Goal: Task Accomplishment & Management: Manage account settings

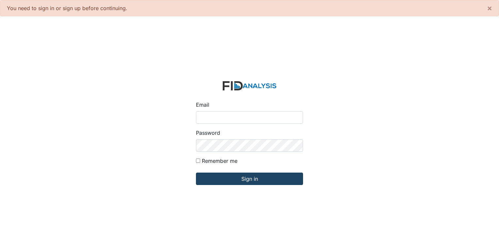
type input "[PERSON_NAME][EMAIL_ADDRESS][DOMAIN_NAME]"
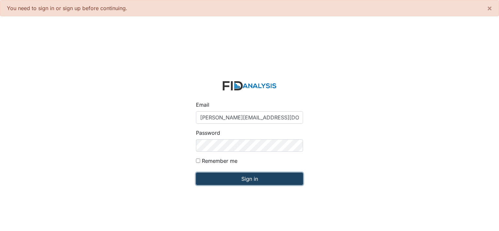
drag, startPoint x: 239, startPoint y: 178, endPoint x: 242, endPoint y: 178, distance: 3.3
click at [240, 179] on input "Sign in" at bounding box center [249, 179] width 107 height 12
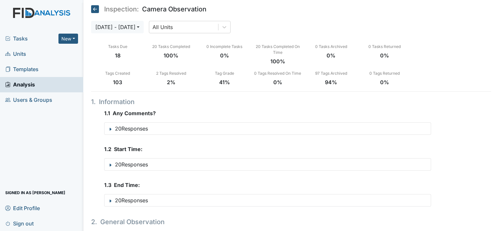
click at [26, 55] on span "Units" at bounding box center [15, 54] width 21 height 10
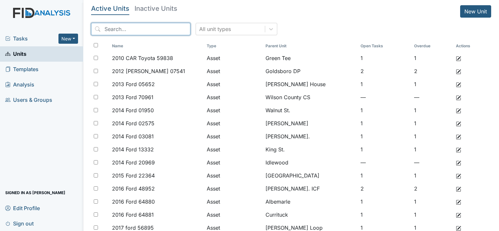
click at [148, 31] on input "search" at bounding box center [140, 29] width 99 height 12
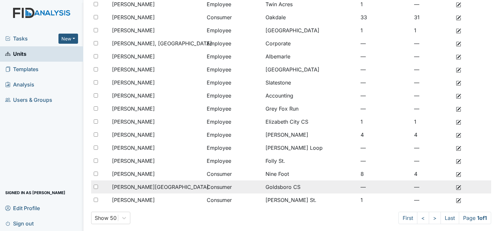
scroll to position [84, 0]
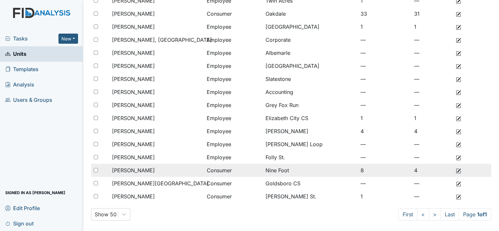
type input "john"
click at [138, 171] on span "[PERSON_NAME]" at bounding box center [133, 171] width 43 height 8
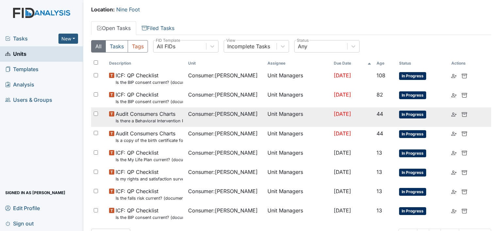
scroll to position [33, 0]
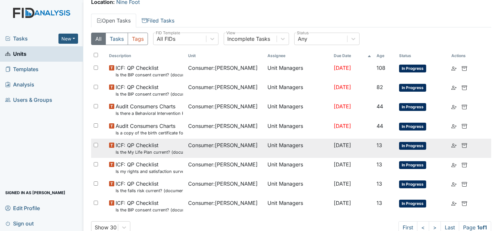
click at [414, 146] on span "In Progress" at bounding box center [412, 146] width 27 height 8
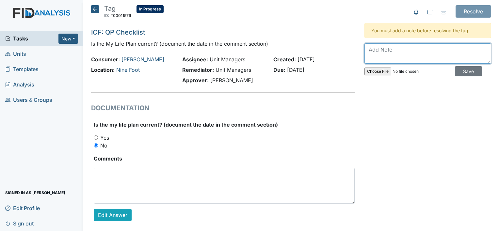
click at [404, 51] on textarea at bounding box center [428, 53] width 127 height 20
type textarea "updated effective [DATE]"
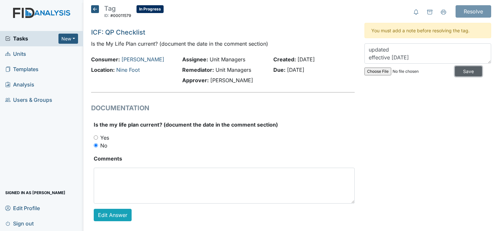
click at [460, 69] on input "Save" at bounding box center [468, 71] width 27 height 10
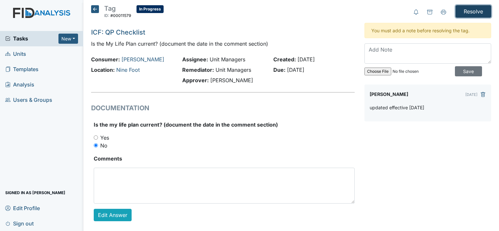
click at [480, 12] on input "Resolve" at bounding box center [474, 11] width 36 height 12
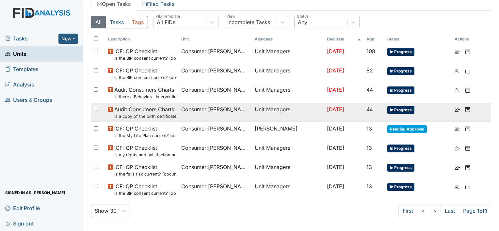
scroll to position [72, 0]
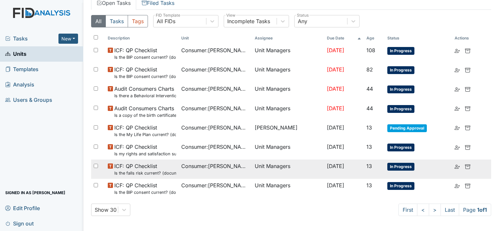
click at [406, 169] on span "In Progress" at bounding box center [400, 167] width 27 height 8
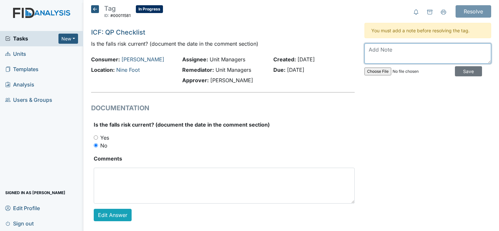
click at [434, 52] on textarea at bounding box center [428, 53] width 127 height 20
type textarea "completed today"
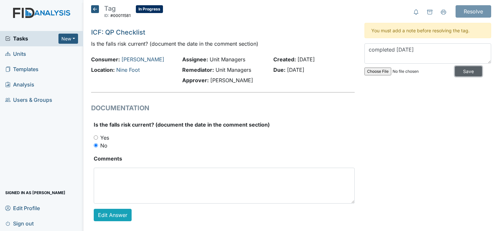
drag, startPoint x: 459, startPoint y: 74, endPoint x: 459, endPoint y: 69, distance: 5.2
click at [459, 74] on input "Save" at bounding box center [468, 71] width 27 height 10
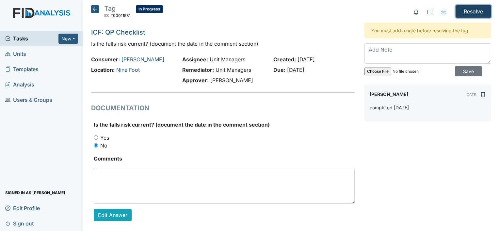
click at [470, 10] on input "Resolve" at bounding box center [474, 11] width 36 height 12
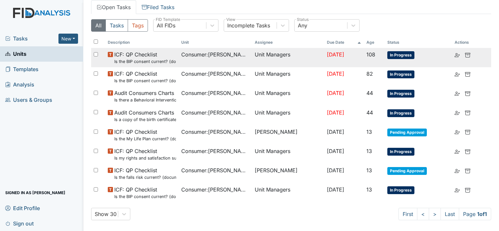
scroll to position [72, 0]
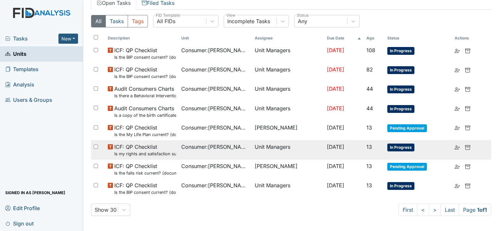
click at [150, 151] on small "Is my rights and satisfaction survey current? (document the date in the comment…" at bounding box center [145, 154] width 62 height 6
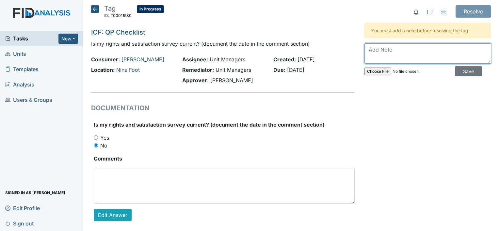
click at [395, 44] on textarea at bounding box center [428, 53] width 127 height 20
type textarea "completed i just need to upload"
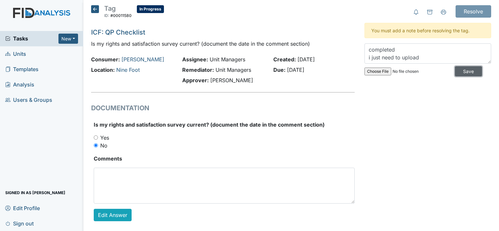
click at [465, 72] on input "Save" at bounding box center [468, 71] width 27 height 10
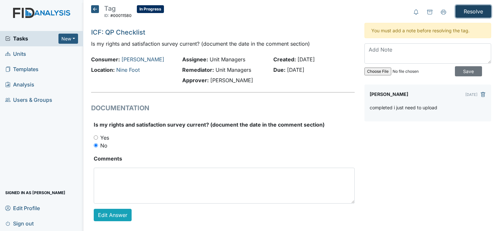
click at [468, 7] on input "Resolve" at bounding box center [474, 11] width 36 height 12
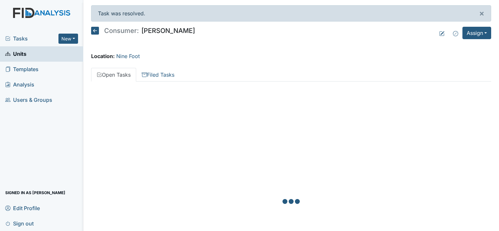
click at [18, 57] on span "Units" at bounding box center [15, 54] width 21 height 10
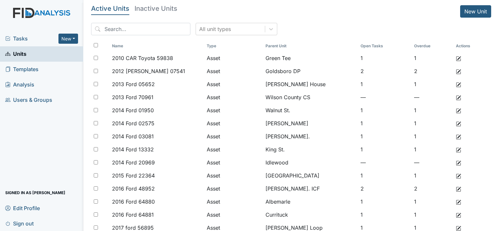
click at [20, 52] on span "Units" at bounding box center [15, 54] width 21 height 10
click at [119, 32] on input "search" at bounding box center [140, 29] width 99 height 12
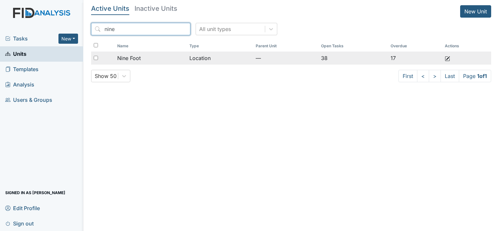
type input "nine"
click at [131, 56] on span "Nine Foot" at bounding box center [129, 58] width 24 height 8
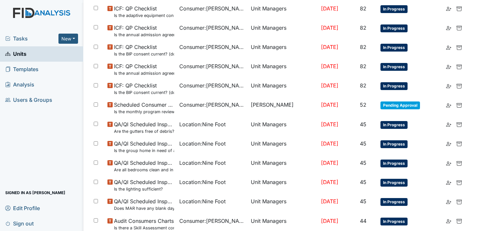
scroll to position [439, 0]
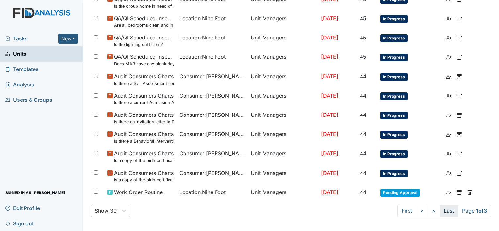
click at [440, 209] on link "Last" at bounding box center [449, 211] width 19 height 12
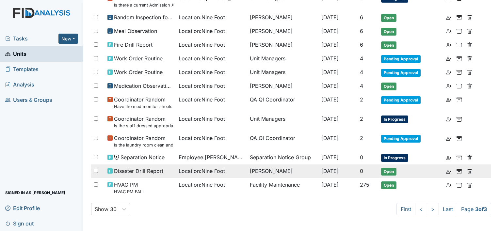
scroll to position [150, 0]
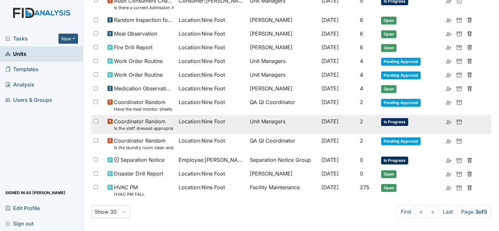
click at [144, 125] on small "Is the staff dressed appropriately?" at bounding box center [143, 128] width 59 height 6
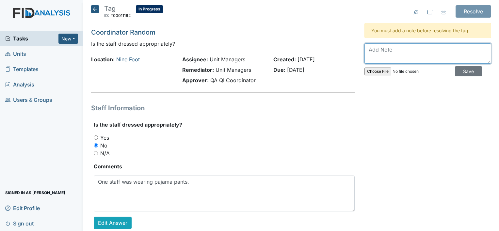
click at [402, 52] on textarea at bounding box center [428, 53] width 127 height 20
type textarea "employee terminated"
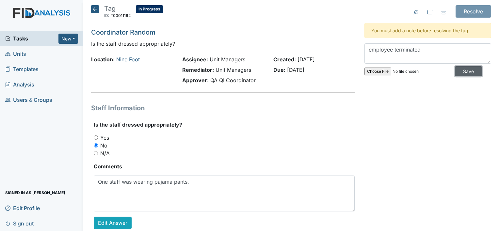
click at [465, 72] on input "Save" at bounding box center [468, 71] width 27 height 10
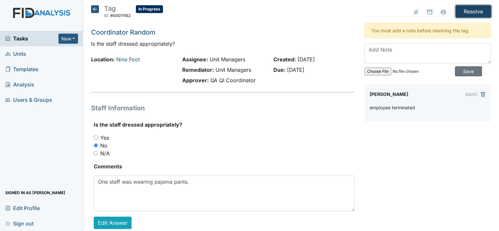
click at [472, 14] on input "Resolve" at bounding box center [474, 11] width 36 height 12
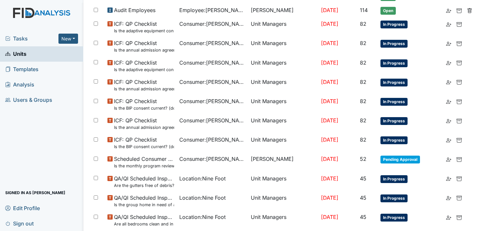
scroll to position [460, 0]
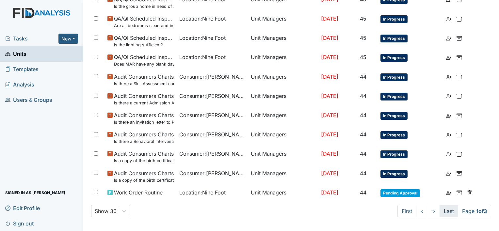
click at [443, 213] on link "Last" at bounding box center [449, 211] width 19 height 12
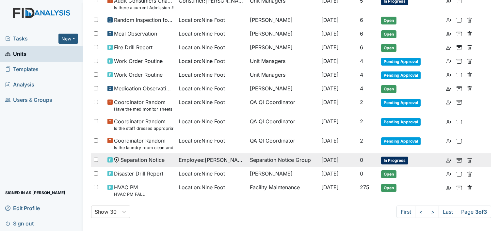
click at [153, 160] on span "Separation Notice" at bounding box center [143, 160] width 44 height 8
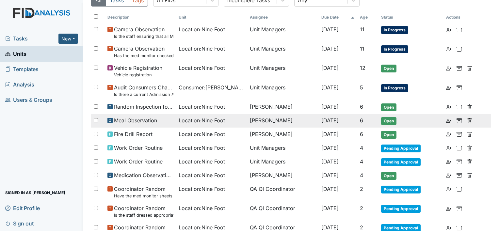
scroll to position [74, 0]
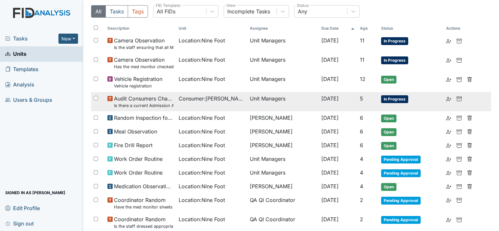
click at [406, 100] on span "In Progress" at bounding box center [394, 99] width 27 height 8
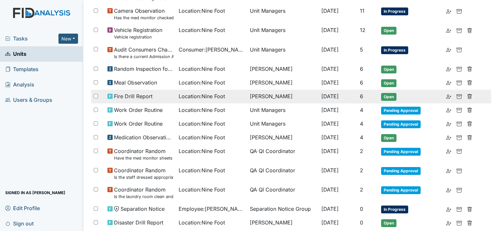
scroll to position [172, 0]
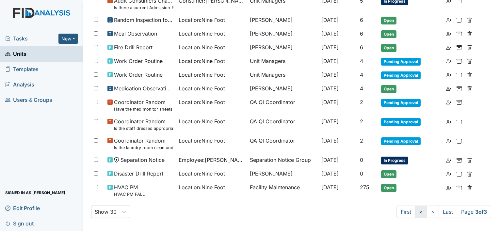
click at [415, 209] on link "<" at bounding box center [421, 212] width 12 height 12
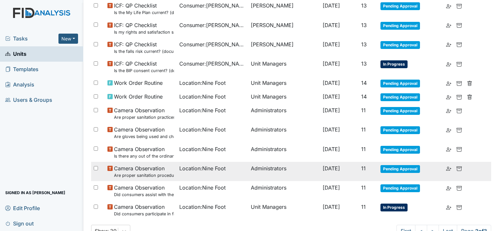
scroll to position [448, 0]
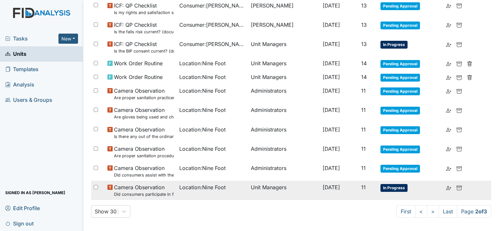
click at [161, 191] on small "Did consumers participate in family style dining?" at bounding box center [144, 194] width 60 height 6
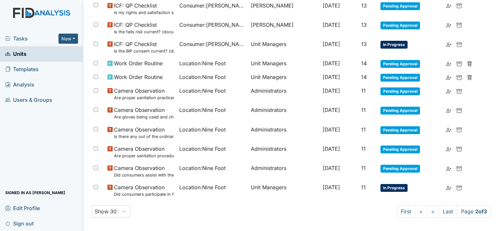
click at [19, 38] on span "Tasks" at bounding box center [31, 39] width 53 height 8
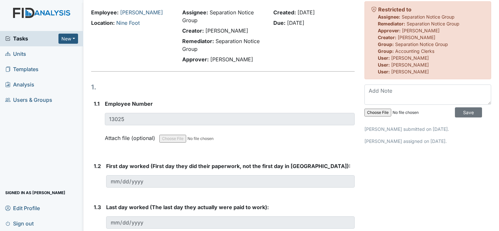
scroll to position [33, 0]
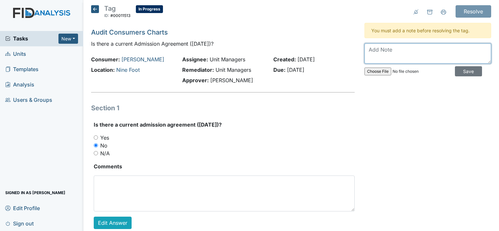
click at [397, 55] on textarea at bounding box center [428, 53] width 127 height 20
type textarea "uploaded"
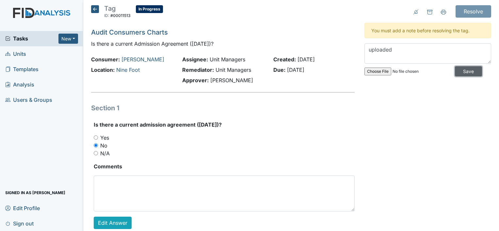
click at [457, 72] on input "Save" at bounding box center [468, 71] width 27 height 10
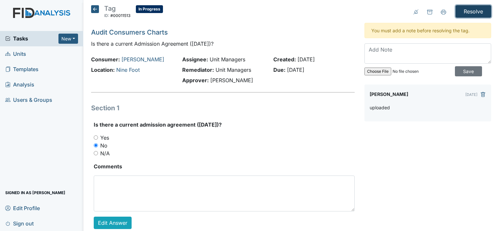
click at [470, 16] on input "Resolve" at bounding box center [474, 11] width 36 height 12
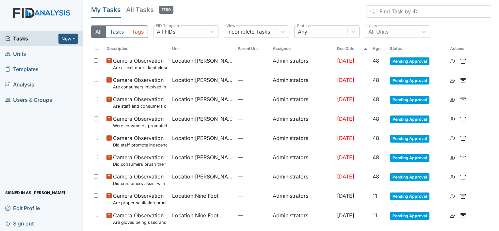
click at [21, 39] on span "Tasks" at bounding box center [31, 39] width 53 height 8
click at [21, 41] on span "Tasks" at bounding box center [31, 39] width 53 height 8
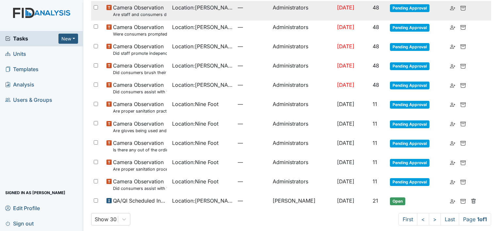
scroll to position [97, 0]
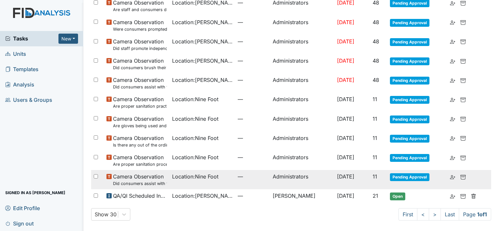
click at [172, 180] on span "Location : Nine Foot" at bounding box center [195, 177] width 46 height 8
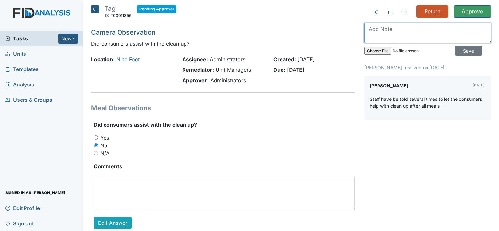
click at [392, 33] on textarea at bounding box center [428, 33] width 127 height 20
type textarea "h"
type textarea "This is not a resolution. please complete an inservice and attach."
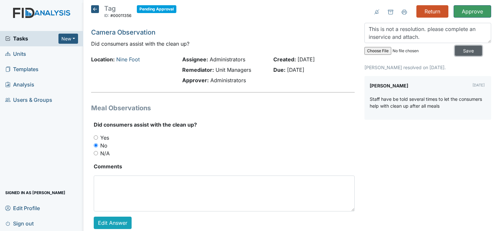
click at [456, 50] on input "Save" at bounding box center [468, 51] width 27 height 10
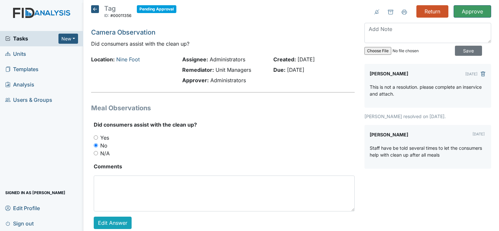
scroll to position [0, 0]
click at [428, 11] on input "Return" at bounding box center [432, 11] width 32 height 12
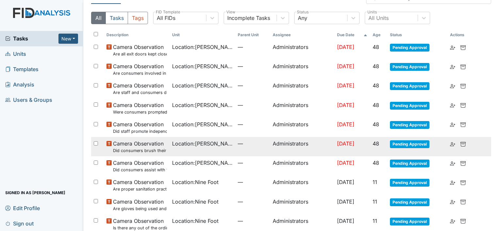
scroll to position [99, 0]
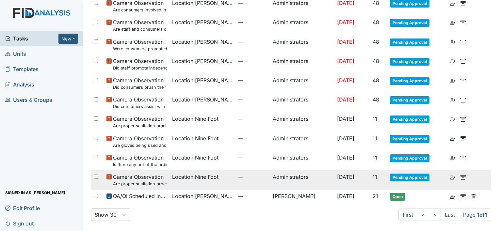
click at [153, 177] on span "Camera Observation Are proper sanitation procedures followed?" at bounding box center [140, 180] width 54 height 14
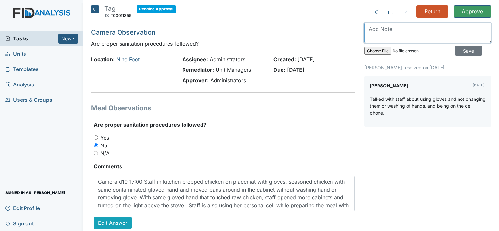
click at [402, 34] on textarea at bounding box center [428, 33] width 127 height 20
type textarea "attach any documentation you have to support this conversation"
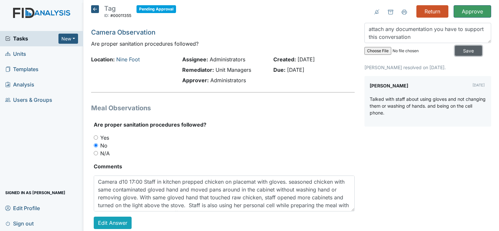
click at [463, 51] on input "Save" at bounding box center [468, 51] width 27 height 10
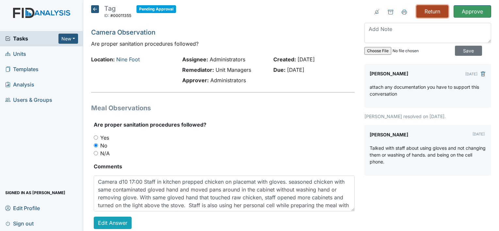
click at [429, 15] on input "Return" at bounding box center [432, 11] width 32 height 12
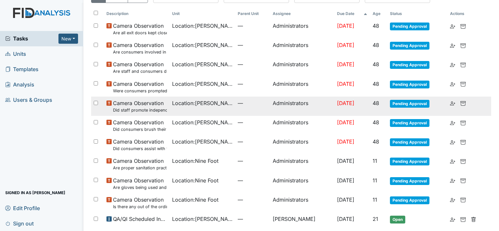
scroll to position [79, 0]
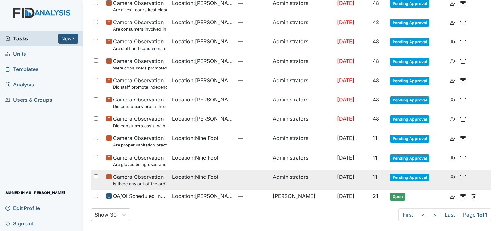
click at [140, 181] on small "Is there any out of the ordinary cell phone usage?" at bounding box center [140, 184] width 54 height 6
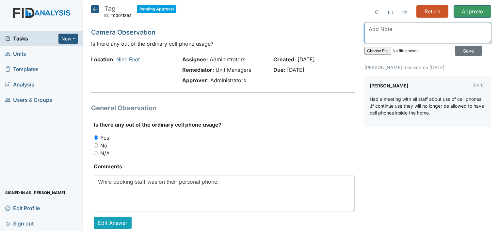
click at [381, 33] on textarea at bounding box center [428, 33] width 127 height 20
type textarea "attach inservice"
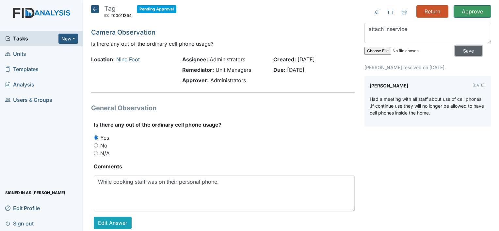
click at [466, 49] on input "Save" at bounding box center [468, 51] width 27 height 10
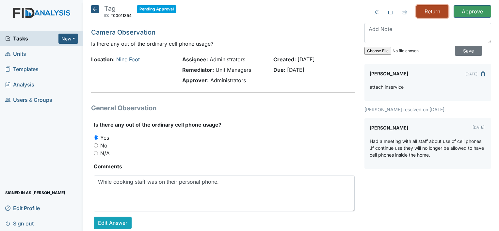
click at [424, 9] on input "Return" at bounding box center [432, 11] width 32 height 12
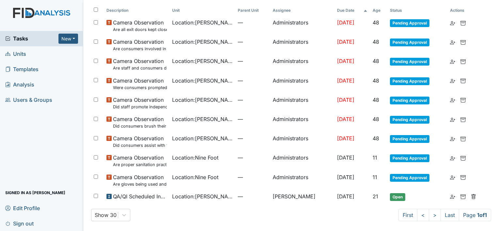
scroll to position [60, 0]
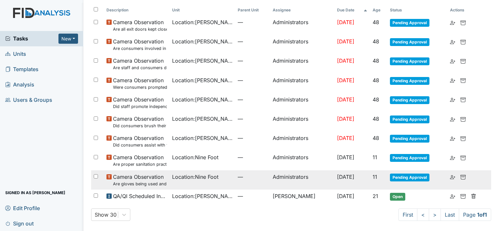
click at [147, 183] on small "Are gloves being used and changed as needed?" at bounding box center [140, 184] width 54 height 6
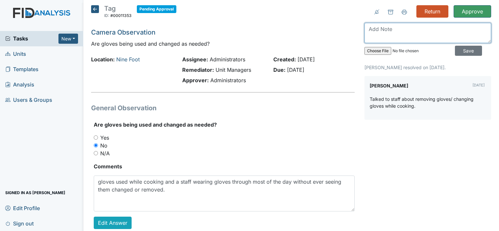
click at [387, 33] on textarea at bounding box center [428, 33] width 127 height 20
click at [440, 30] on textarea "attach documentation of conversation In-service, disciplinary action?" at bounding box center [428, 33] width 127 height 20
click at [440, 29] on textarea "attach documentation of conversation In-service, disciplinary action?" at bounding box center [428, 33] width 127 height 20
type textarea "attach documentation of the conversation In-service, disciplinary action?"
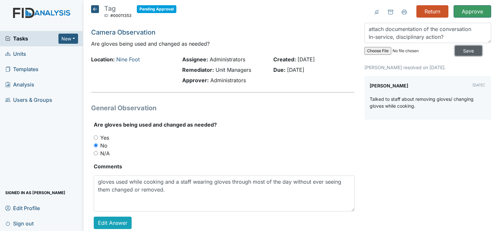
click at [460, 50] on input "Save" at bounding box center [468, 51] width 27 height 10
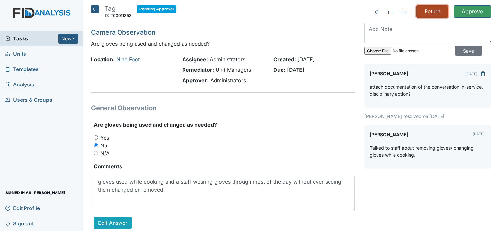
click at [427, 13] on input "Return" at bounding box center [432, 11] width 32 height 12
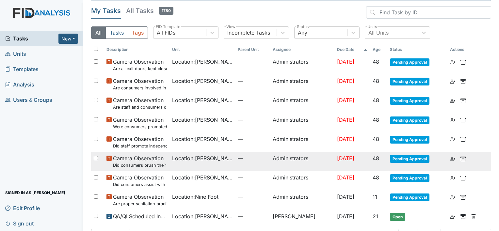
scroll to position [41, 0]
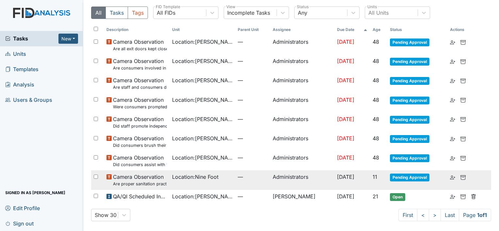
click at [142, 183] on small "Are proper sanitation practices used by staff and encouraged with consumers?" at bounding box center [140, 184] width 54 height 6
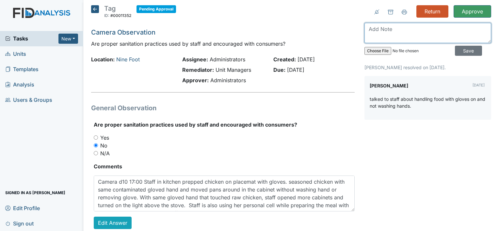
click at [391, 30] on textarea at bounding box center [428, 33] width 127 height 20
type textarea "attach documentation"
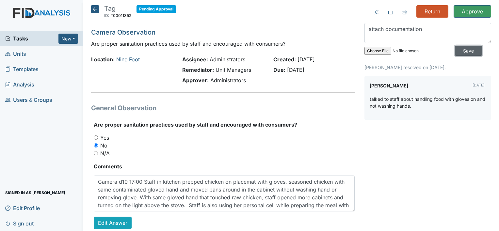
click at [463, 48] on input "Save" at bounding box center [468, 51] width 27 height 10
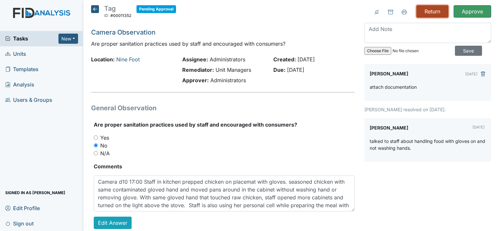
click at [436, 13] on input "Return" at bounding box center [432, 11] width 32 height 12
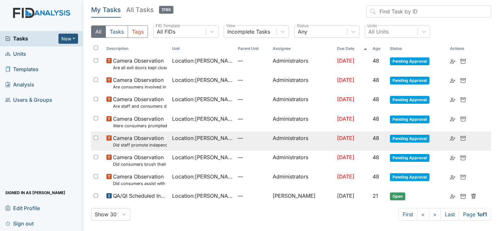
scroll to position [21, 0]
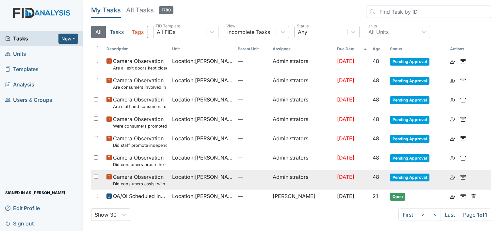
drag, startPoint x: 150, startPoint y: 182, endPoint x: 172, endPoint y: 186, distance: 22.9
click at [150, 182] on small "Did consumers assist with the clean up?" at bounding box center [140, 184] width 54 height 6
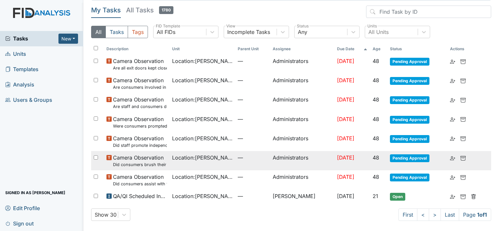
click at [141, 162] on small "Did consumers brush their teeth after the meal?" at bounding box center [140, 165] width 54 height 6
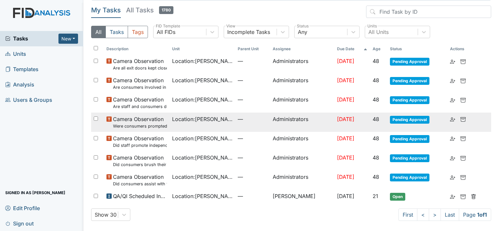
click at [143, 124] on small "Were consumers prompted and/or assisted with washing their hands for meal prep?" at bounding box center [140, 126] width 54 height 6
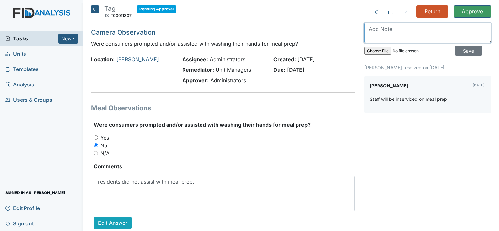
click at [388, 31] on textarea at bounding box center [428, 33] width 127 height 20
type textarea "attach inservice when completed"
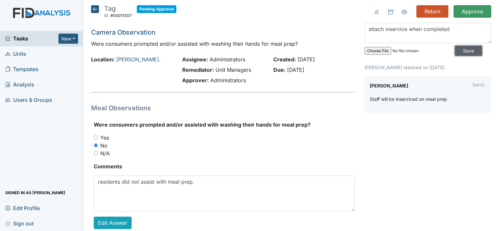
click at [460, 51] on input "Save" at bounding box center [468, 51] width 27 height 10
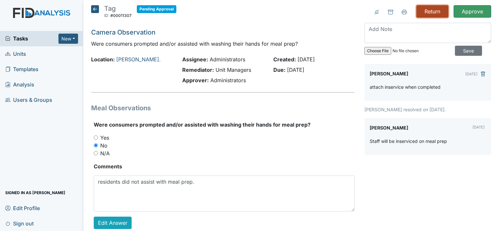
click at [427, 12] on input "Return" at bounding box center [432, 11] width 32 height 12
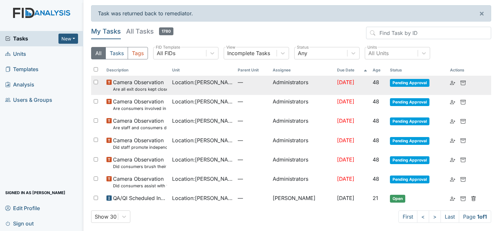
click at [148, 87] on small "Are all exit doors kept closed?" at bounding box center [140, 89] width 54 height 6
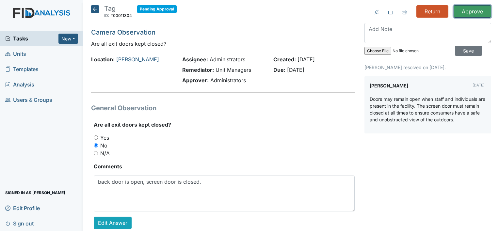
click at [466, 9] on input "Approve" at bounding box center [473, 11] width 38 height 12
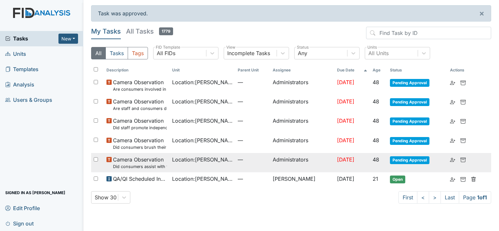
click at [146, 159] on span "Camera Observation Did consumers assist with the clean up?" at bounding box center [140, 163] width 54 height 14
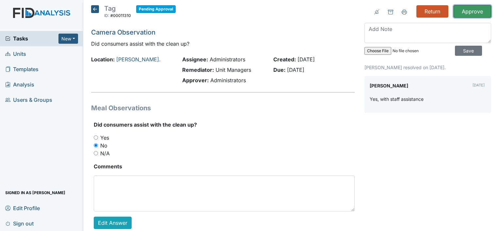
click at [465, 16] on input "Approve" at bounding box center [473, 11] width 38 height 12
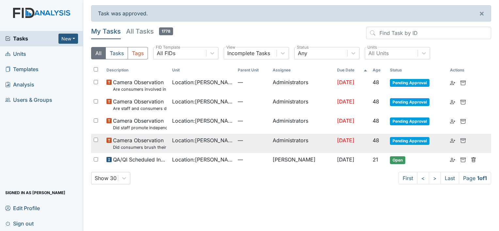
click at [155, 145] on small "Did consumers brush their teeth after the meal?" at bounding box center [140, 147] width 54 height 6
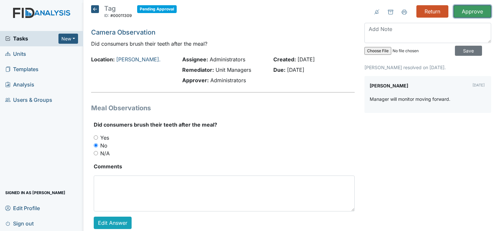
click at [470, 12] on input "Approve" at bounding box center [473, 11] width 38 height 12
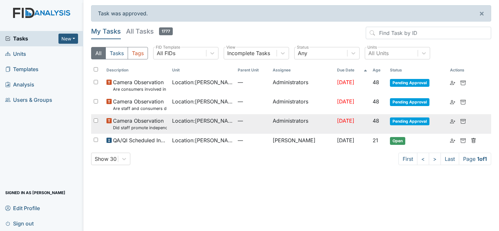
click at [149, 125] on small "Did staff promote independence in all the following areas? (Hand washing, obtai…" at bounding box center [140, 128] width 54 height 6
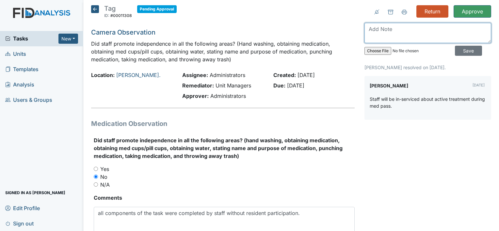
click at [397, 35] on textarea at bounding box center [428, 33] width 127 height 20
type textarea "attach inservice"
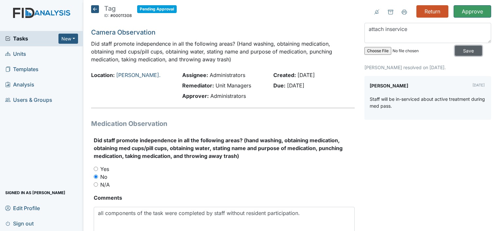
click at [455, 51] on input "Save" at bounding box center [468, 51] width 27 height 10
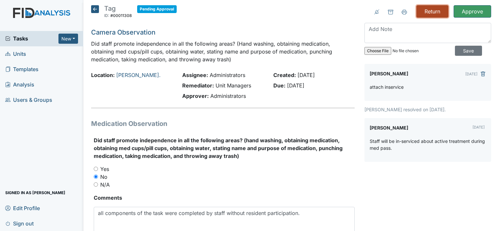
click at [423, 13] on input "Return" at bounding box center [432, 11] width 32 height 12
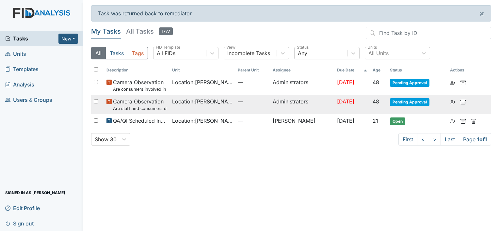
click at [150, 103] on span "Camera Observation Are staff and consumers dressed appropriately?" at bounding box center [140, 105] width 54 height 14
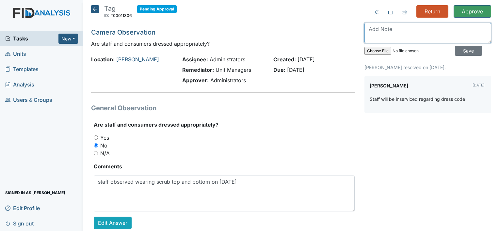
click at [387, 33] on textarea at bounding box center [428, 33] width 127 height 20
type textarea "attach inservice"
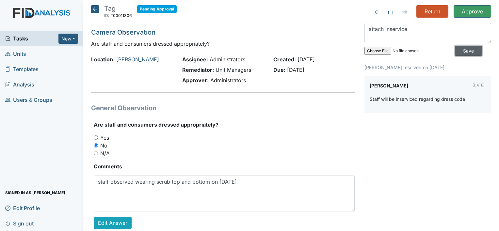
click at [464, 54] on input "Save" at bounding box center [468, 51] width 27 height 10
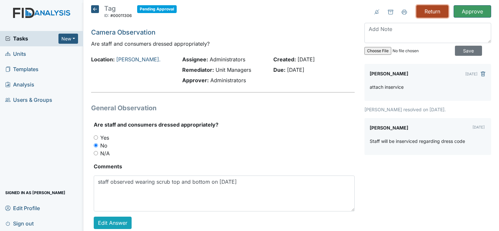
click at [434, 14] on input "Return" at bounding box center [432, 11] width 32 height 12
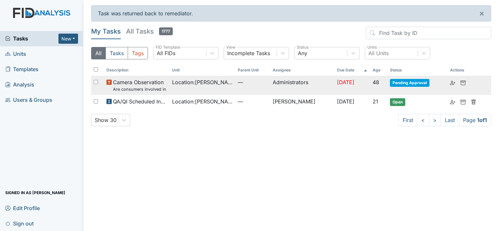
click at [143, 83] on span "Camera Observation Are consumers involved in Active Treatment?" at bounding box center [140, 85] width 54 height 14
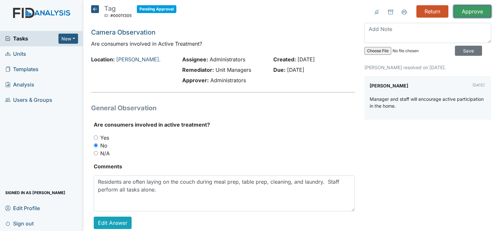
click at [472, 10] on input "Approve" at bounding box center [473, 11] width 38 height 12
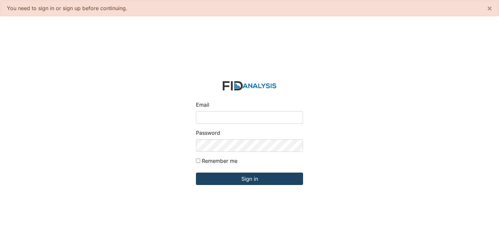
type input "[PERSON_NAME][EMAIL_ADDRESS][DOMAIN_NAME]"
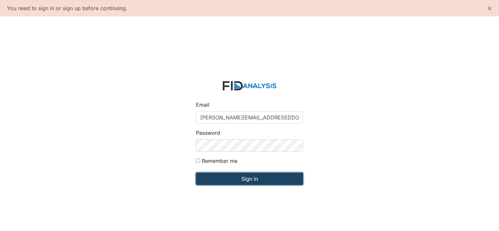
click at [246, 180] on input "Sign in" at bounding box center [249, 179] width 107 height 12
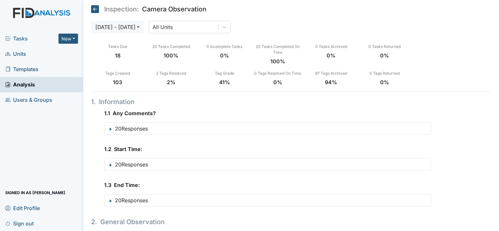
click at [21, 54] on span "Units" at bounding box center [15, 54] width 21 height 10
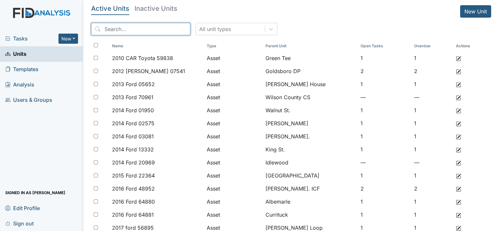
click at [144, 28] on input "search" at bounding box center [140, 29] width 99 height 12
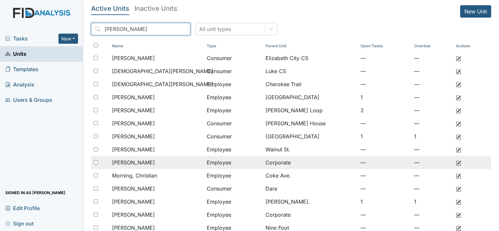
type input "chris"
drag, startPoint x: 136, startPoint y: 162, endPoint x: 142, endPoint y: 160, distance: 6.6
click at [137, 162] on span "Miller, Christopher" at bounding box center [133, 163] width 43 height 8
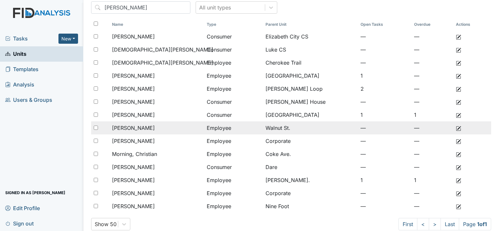
scroll to position [31, 0]
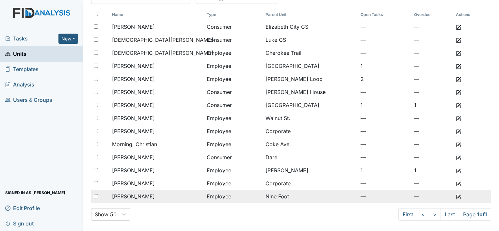
click at [155, 196] on span "[PERSON_NAME]" at bounding box center [133, 197] width 43 height 8
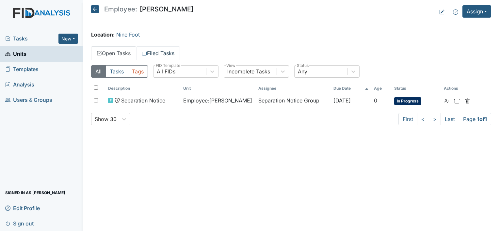
click at [159, 55] on link "Filed Tasks" at bounding box center [158, 53] width 44 height 14
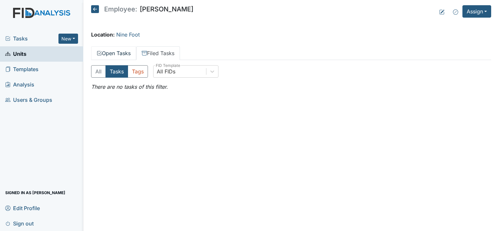
click at [115, 52] on link "Open Tasks" at bounding box center [113, 53] width 45 height 14
